Goal: Information Seeking & Learning: Find specific fact

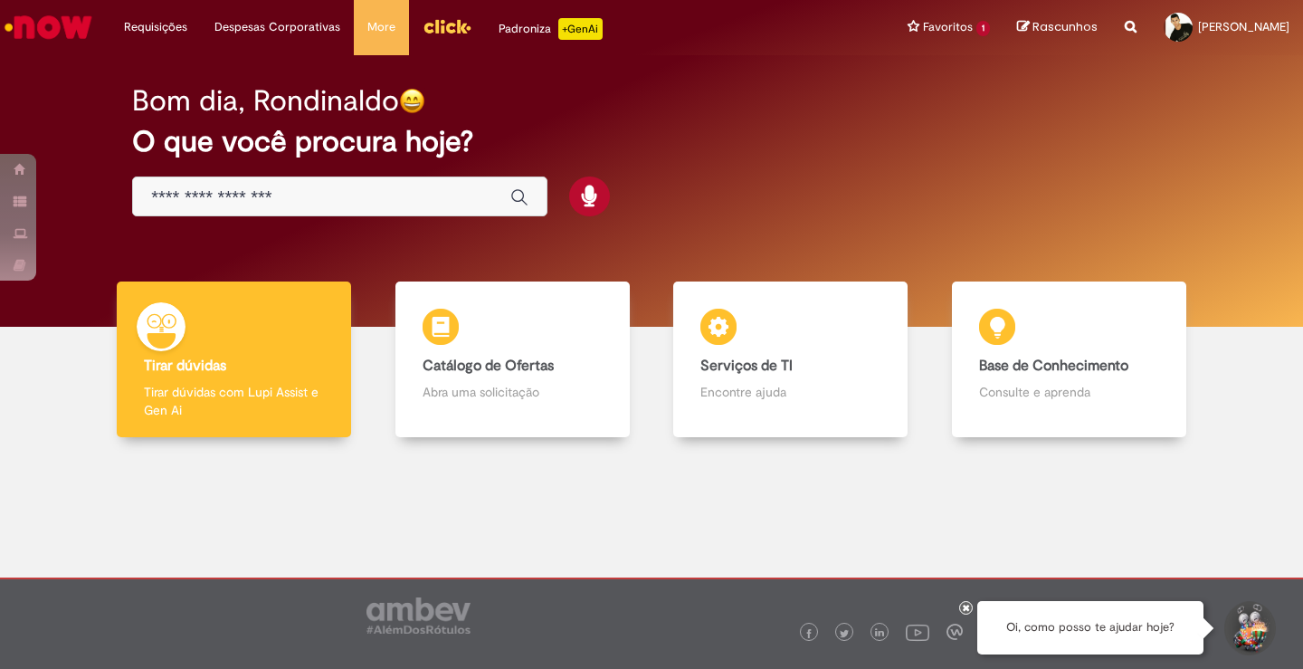
scroll to position [9, 0]
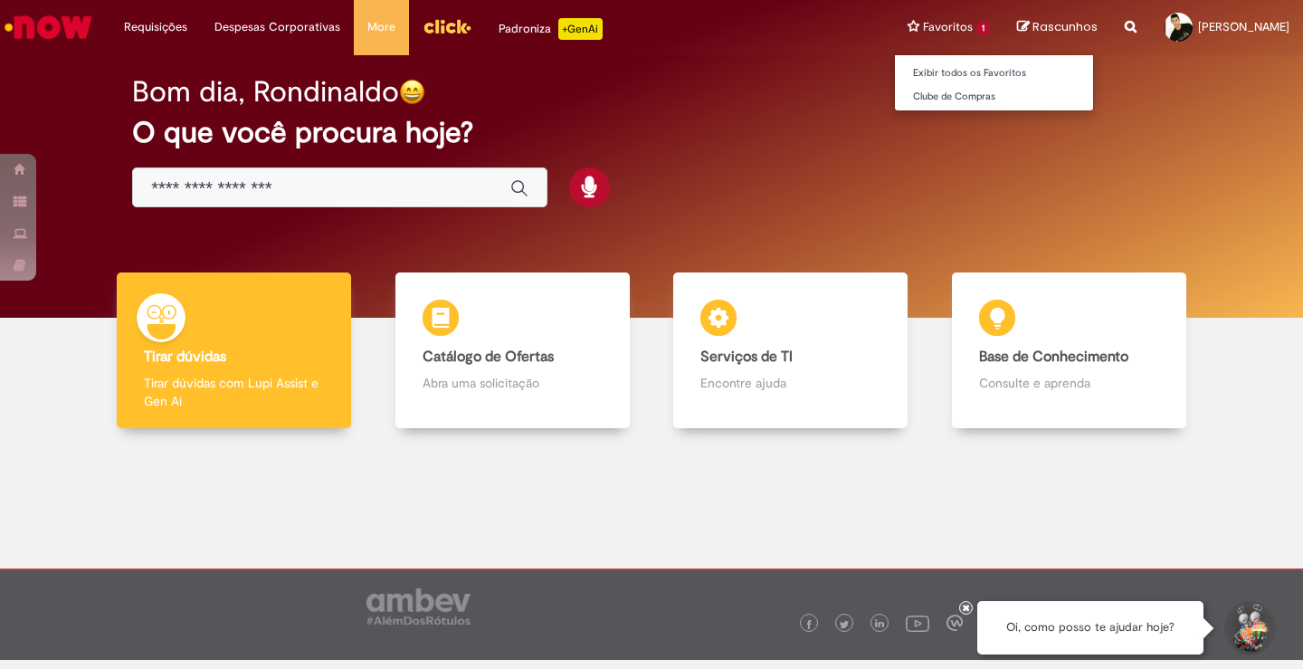
click at [894, 25] on li "Favoritos 1 Exibir todos os Favoritos Clube de Compras" at bounding box center [948, 27] width 109 height 54
click at [907, 25] on li "Favoritos 1 Exibir todos os Favoritos Clube de Compras" at bounding box center [948, 27] width 109 height 54
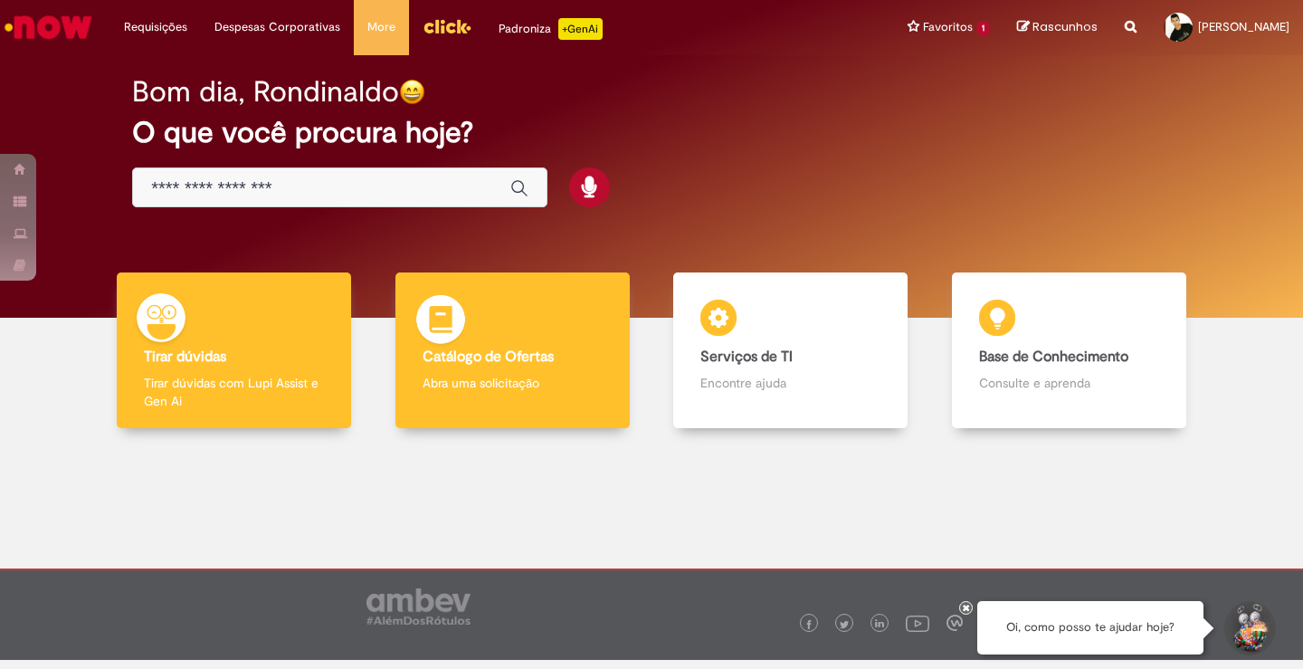
click at [464, 370] on div "Catálogo de Ofertas Catálogo de Ofertas Abra uma solicitação" at bounding box center [512, 350] width 234 height 156
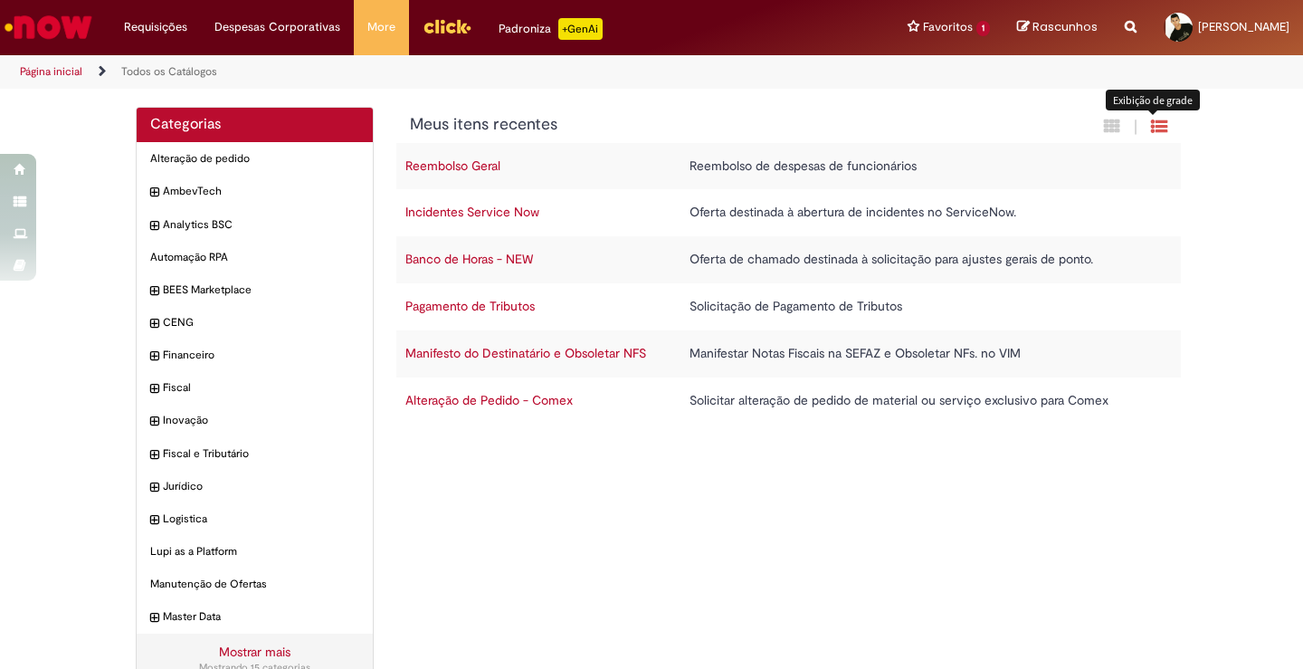
click at [1156, 124] on icon "Exibição de grade" at bounding box center [1159, 126] width 16 height 17
click at [1108, 127] on icon "Exibição em cartão" at bounding box center [1112, 126] width 16 height 17
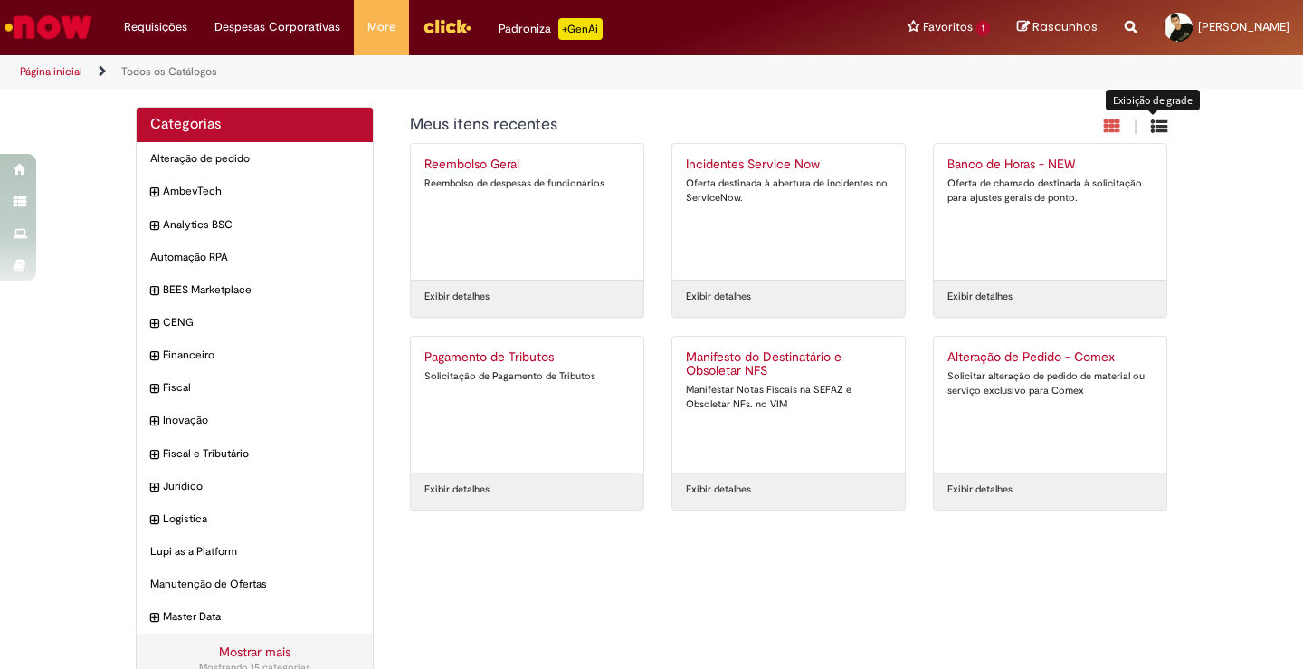
click at [1151, 124] on icon "Exibição de grade" at bounding box center [1159, 126] width 16 height 17
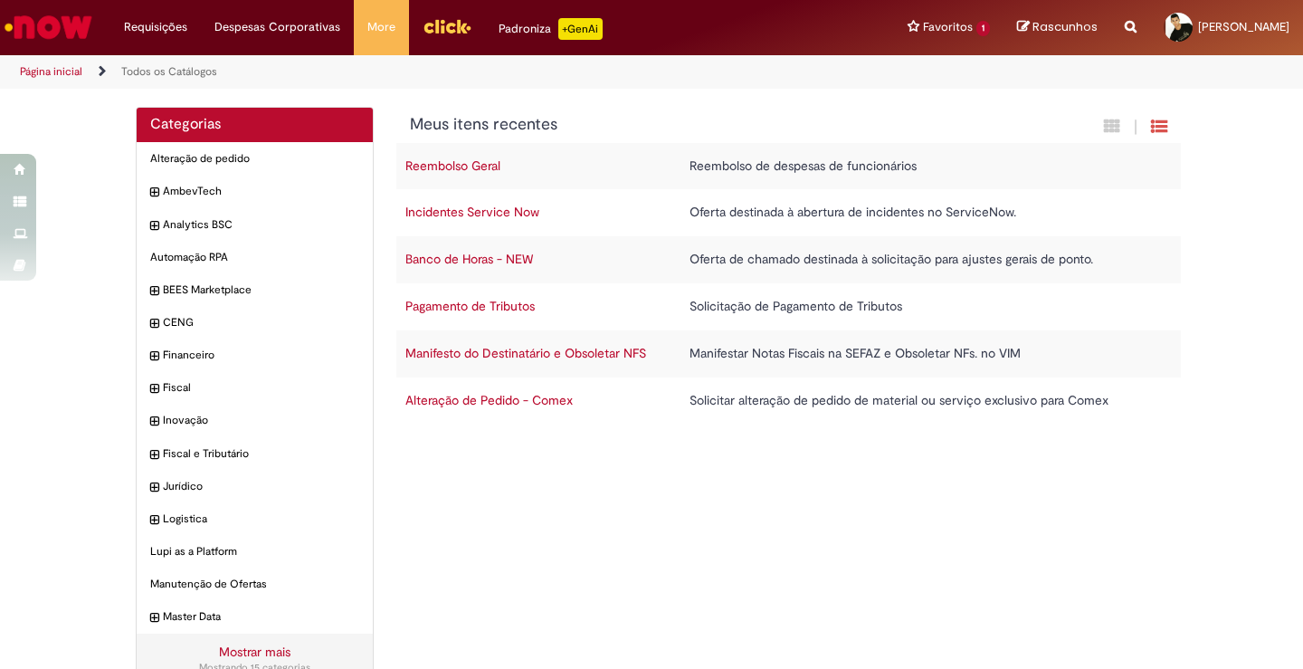
click at [43, 69] on link "Página inicial" at bounding box center [51, 71] width 62 height 14
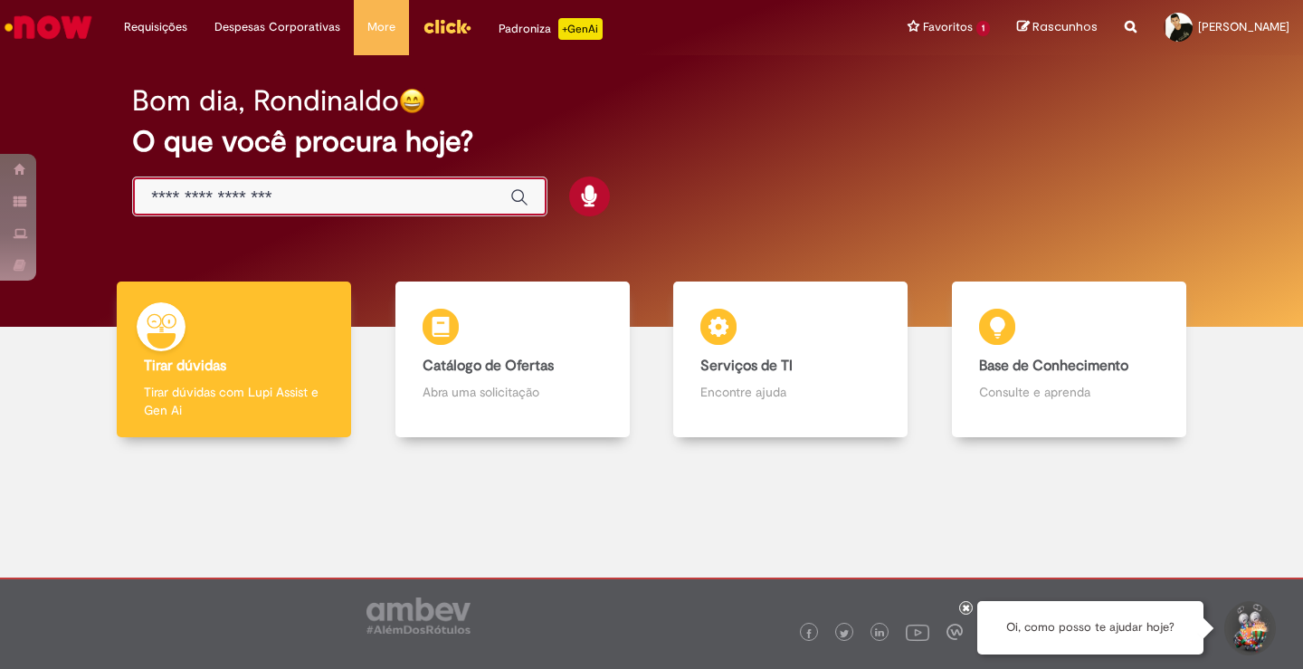
click at [342, 187] on input "Basta digitar aqui" at bounding box center [321, 197] width 341 height 21
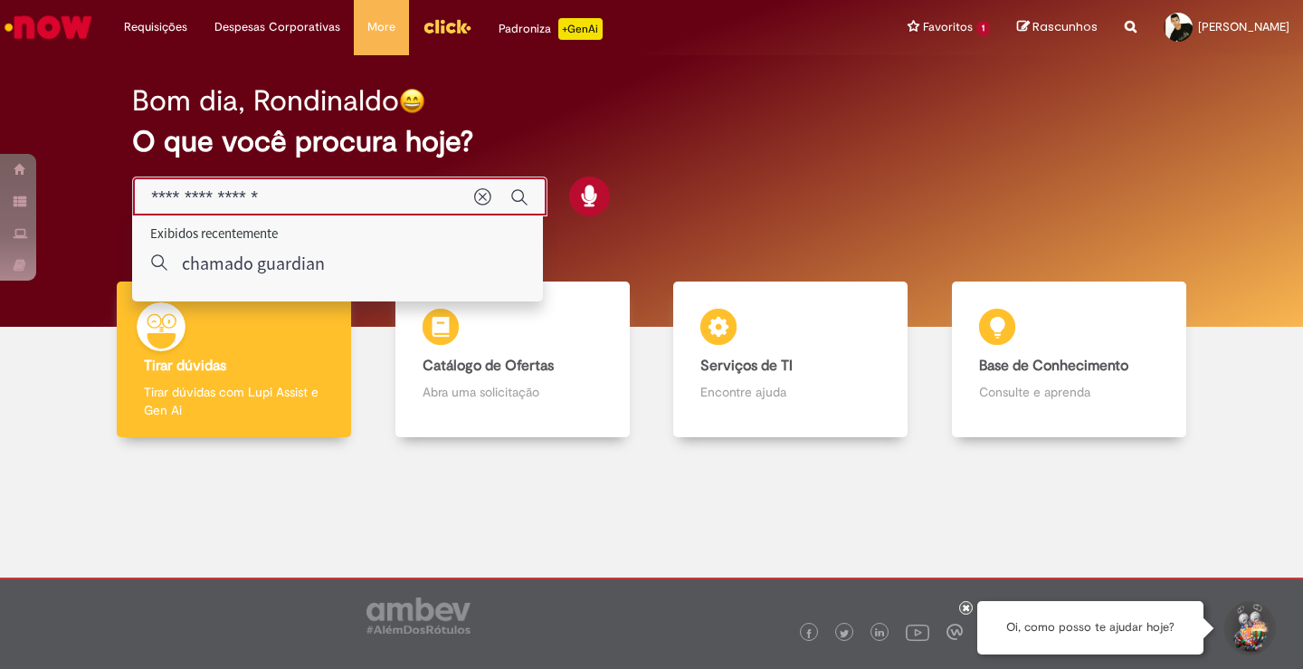
type input "**********"
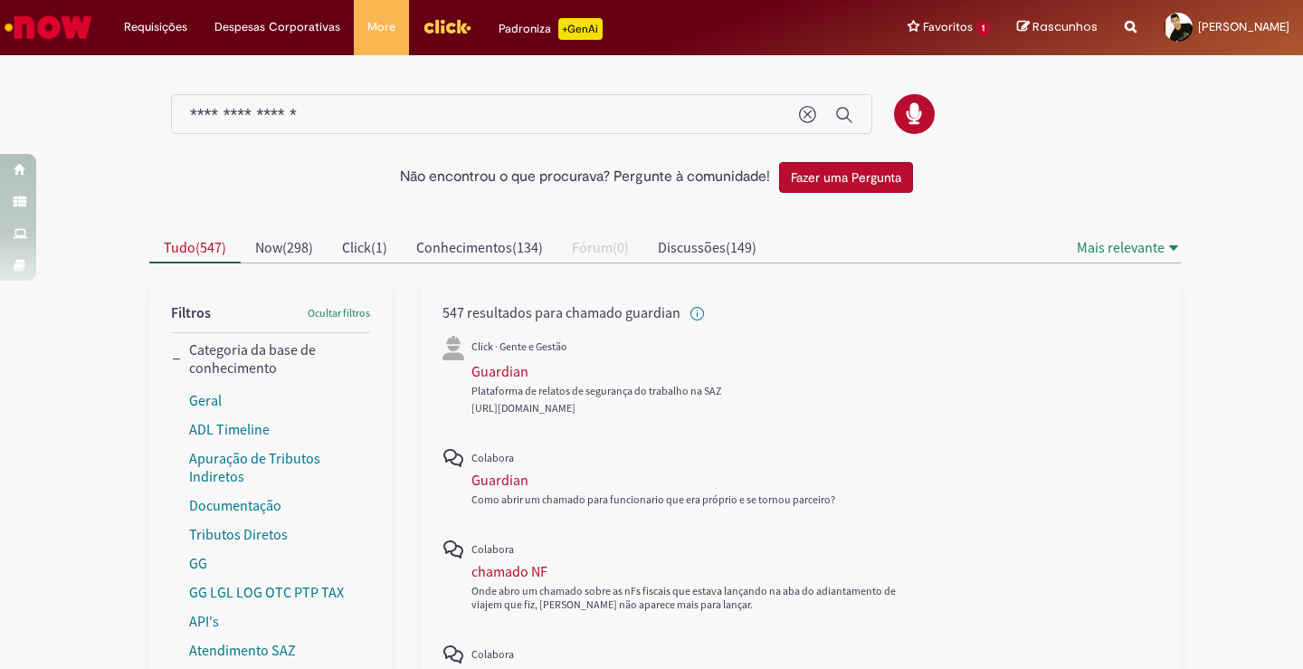
scroll to position [90, 0]
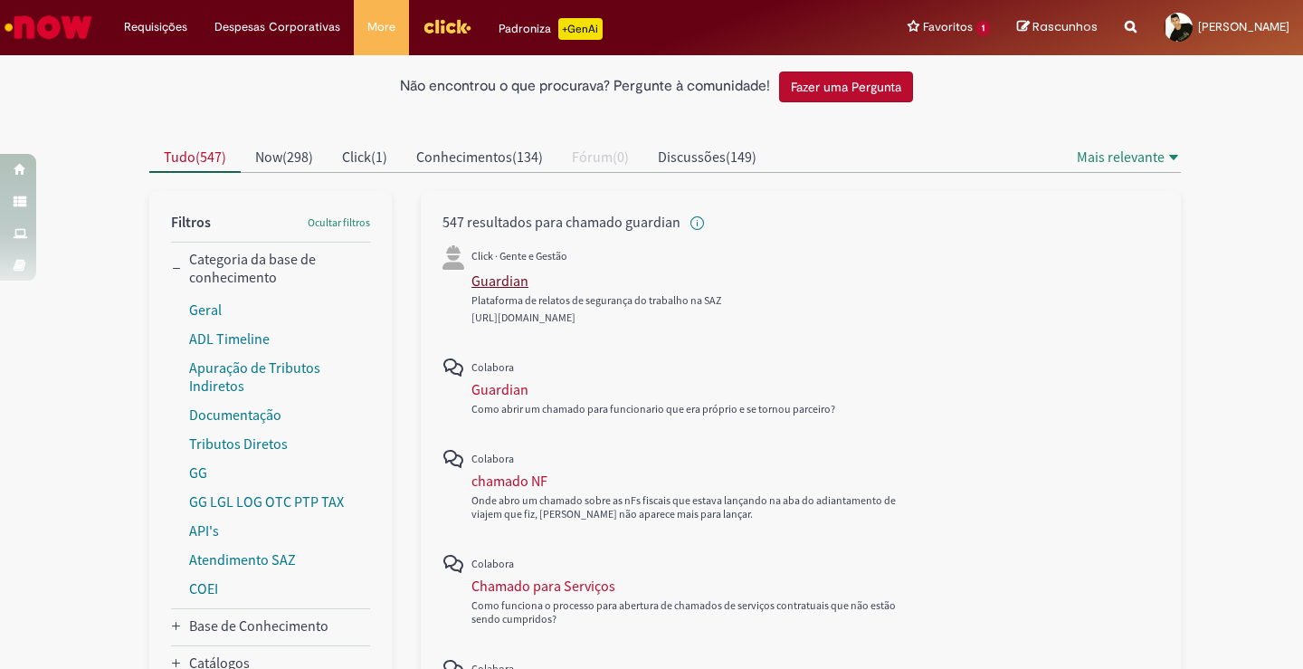
click at [494, 278] on div "Guardian" at bounding box center [499, 280] width 57 height 18
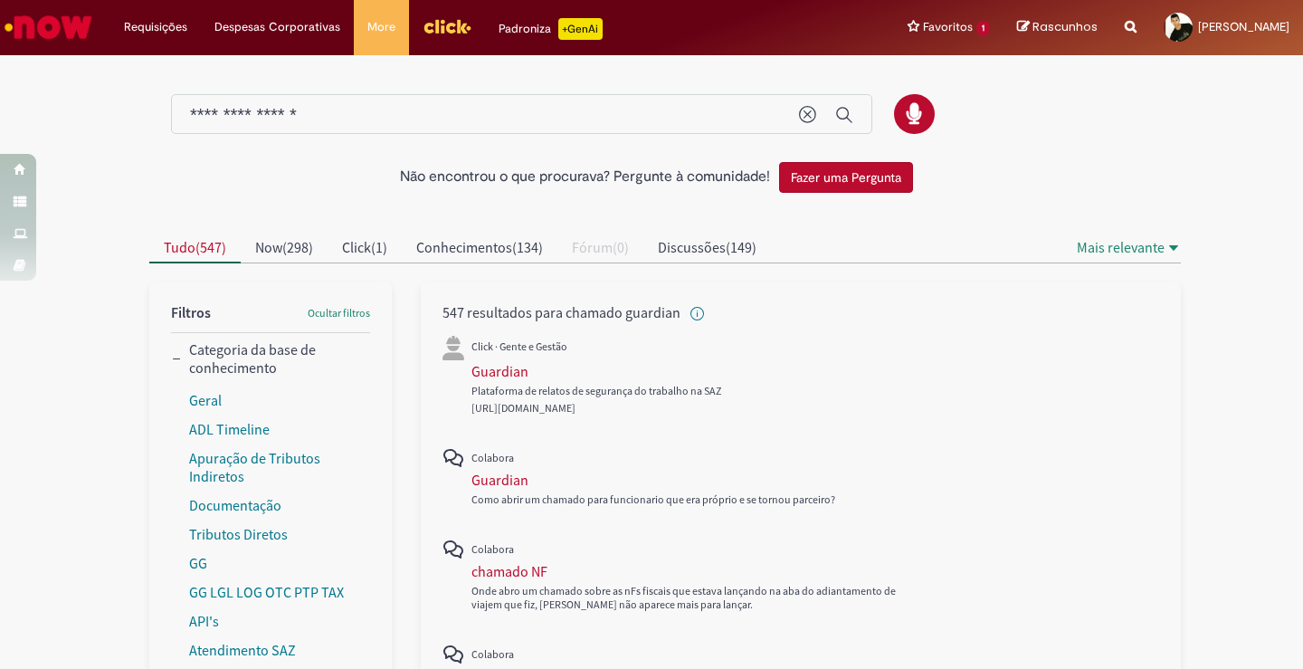
click at [561, 405] on span "[URL][DOMAIN_NAME]" at bounding box center [523, 408] width 104 height 14
click at [568, 389] on div "Plataforma de relatos de segurança do trabalho na SAZ" at bounding box center [695, 391] width 449 height 14
click at [1166, 242] on icon "Mais relevante" at bounding box center [1173, 248] width 14 height 14
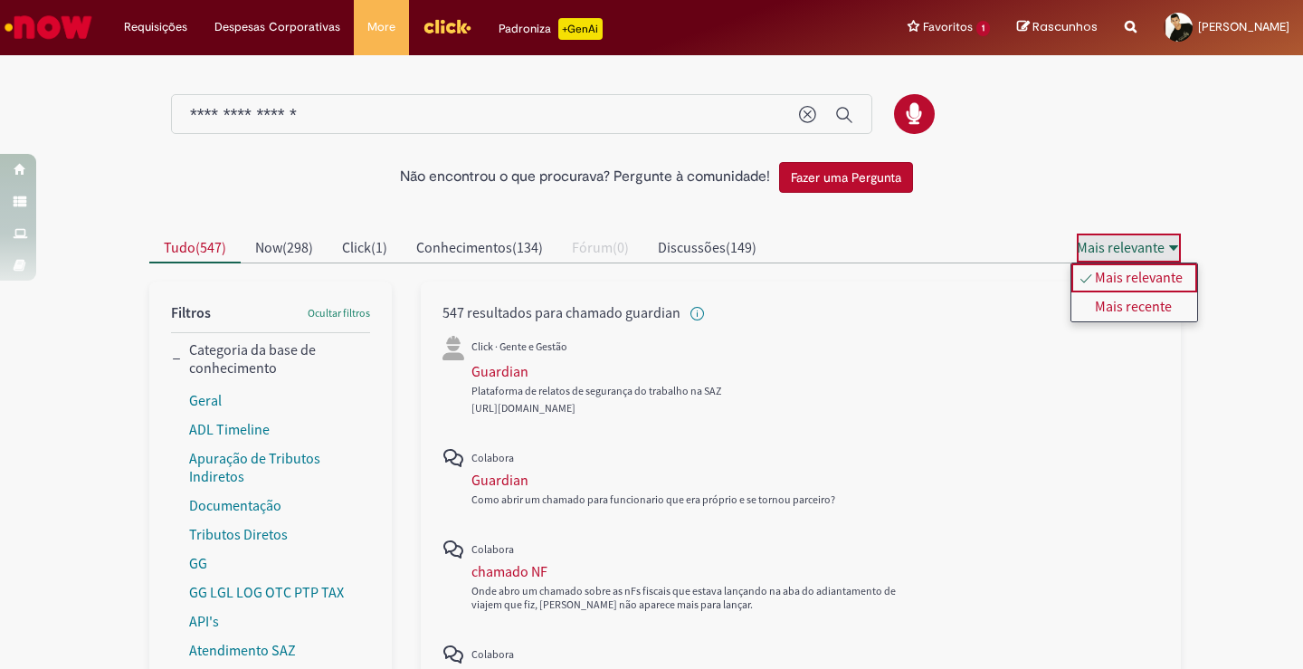
click at [1166, 242] on icon "Mais relevante" at bounding box center [1173, 248] width 14 height 14
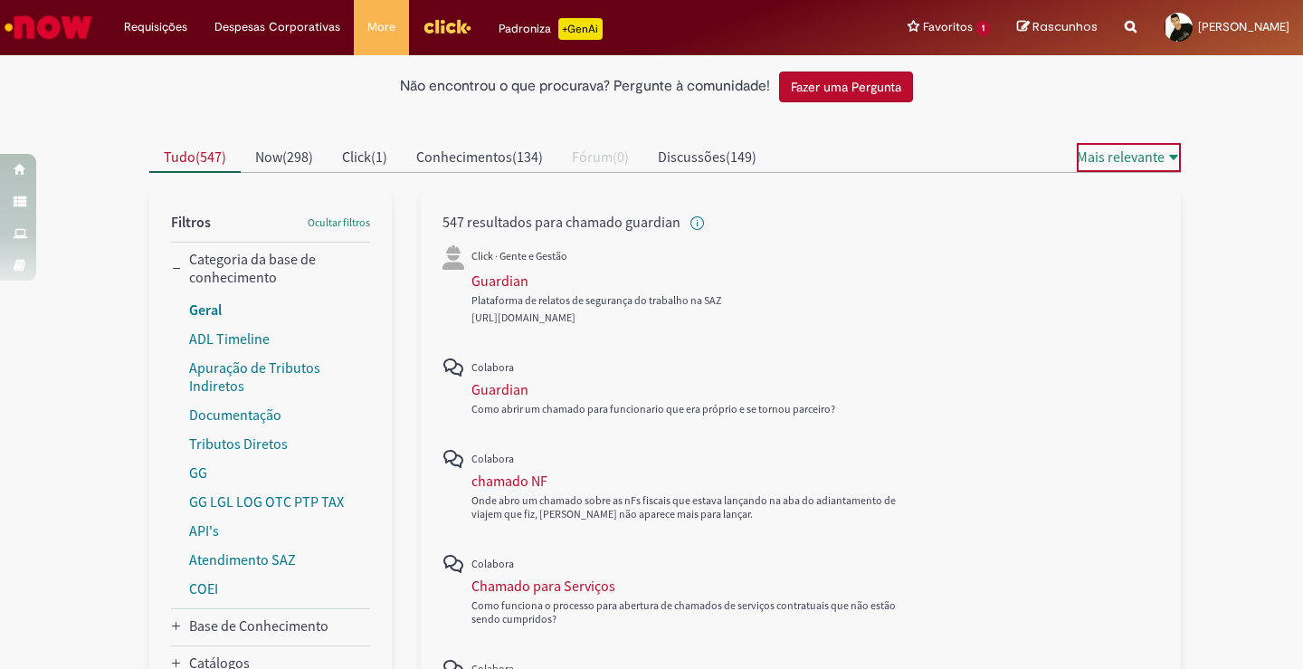
scroll to position [181, 0]
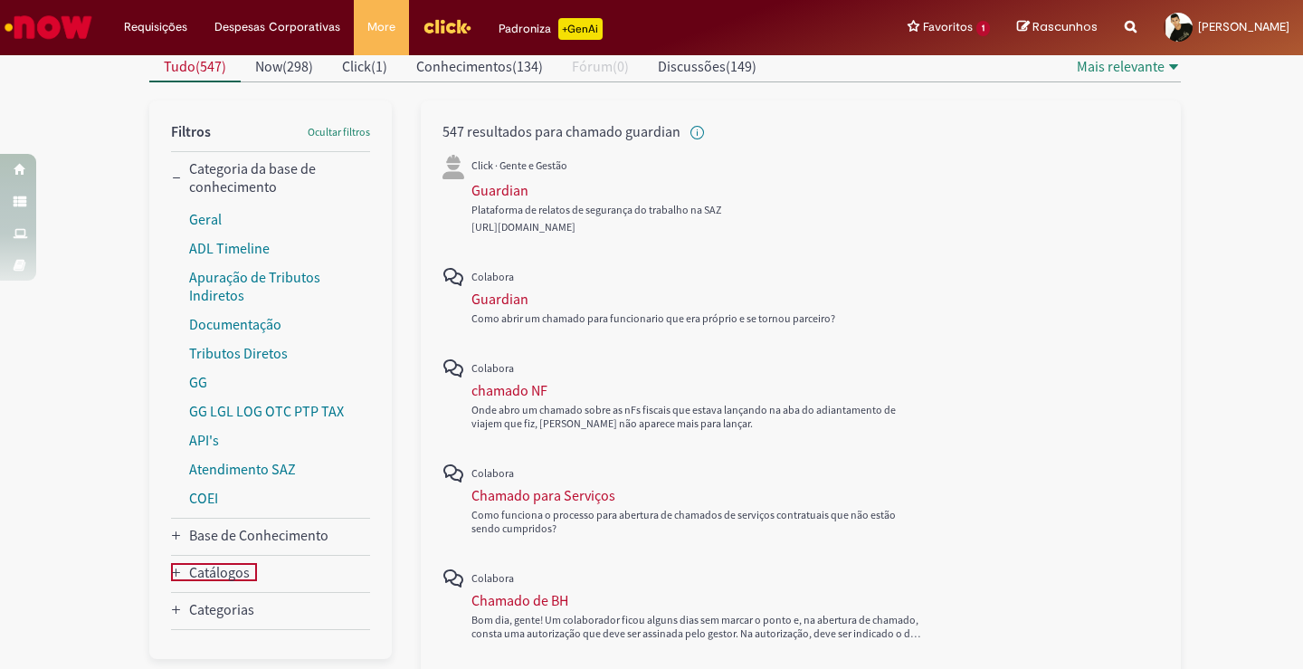
click at [171, 573] on icon "Catálogos" at bounding box center [176, 572] width 11 height 11
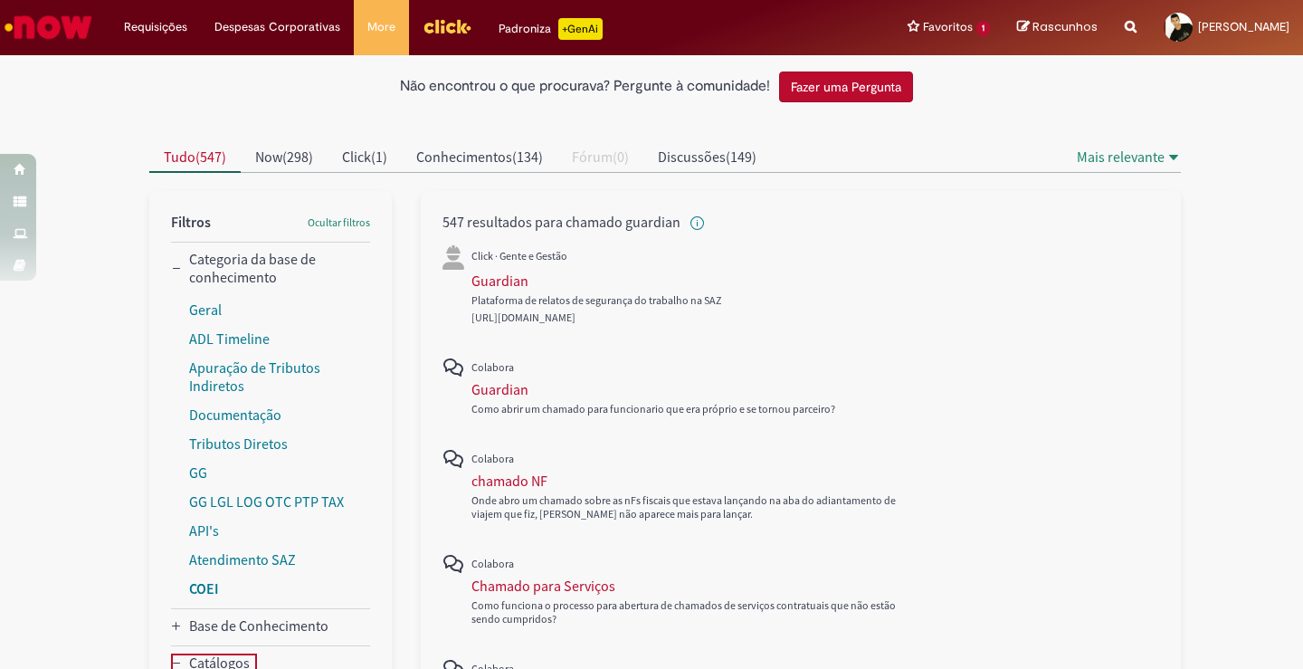
scroll to position [0, 0]
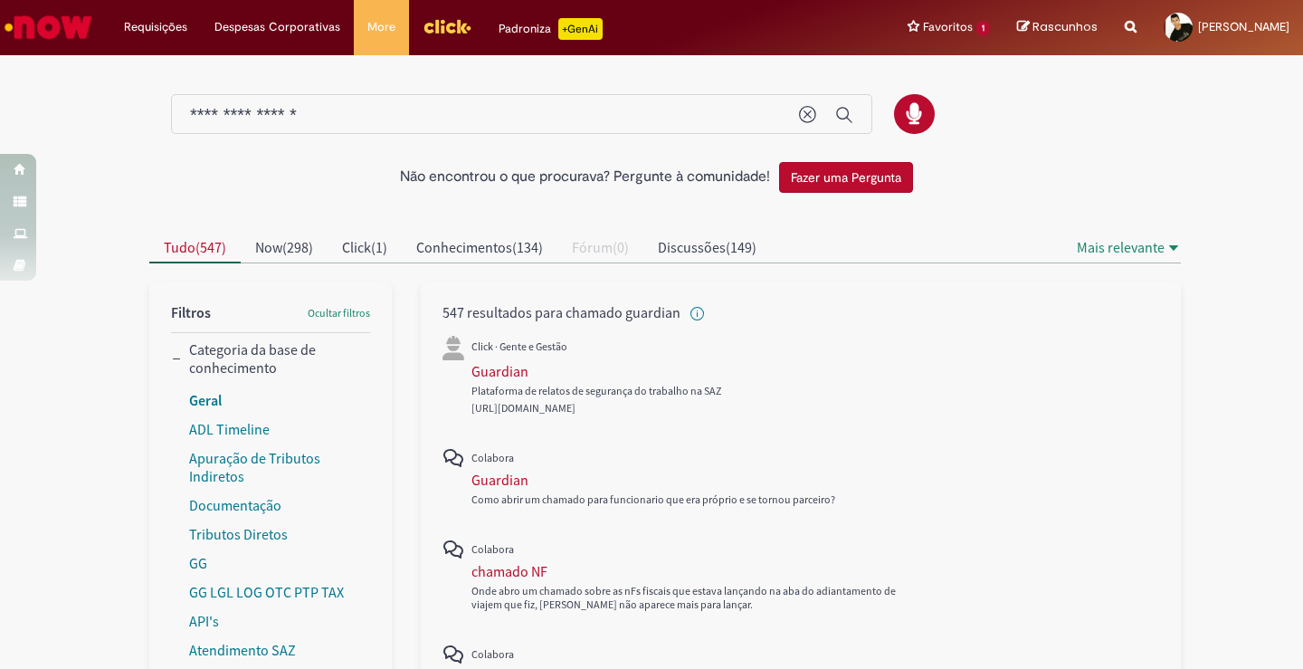
click at [199, 397] on link "Geral" at bounding box center [205, 400] width 33 height 18
